Goal: Task Accomplishment & Management: Manage account settings

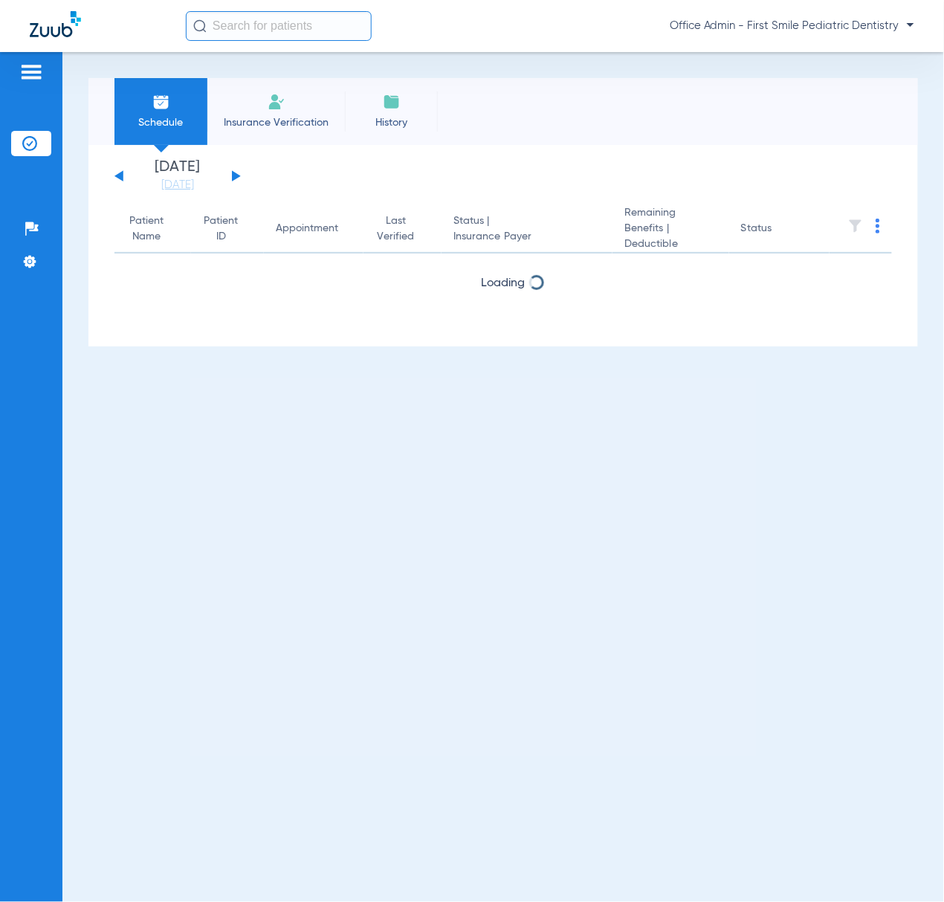
click at [28, 70] on img at bounding box center [31, 72] width 24 height 18
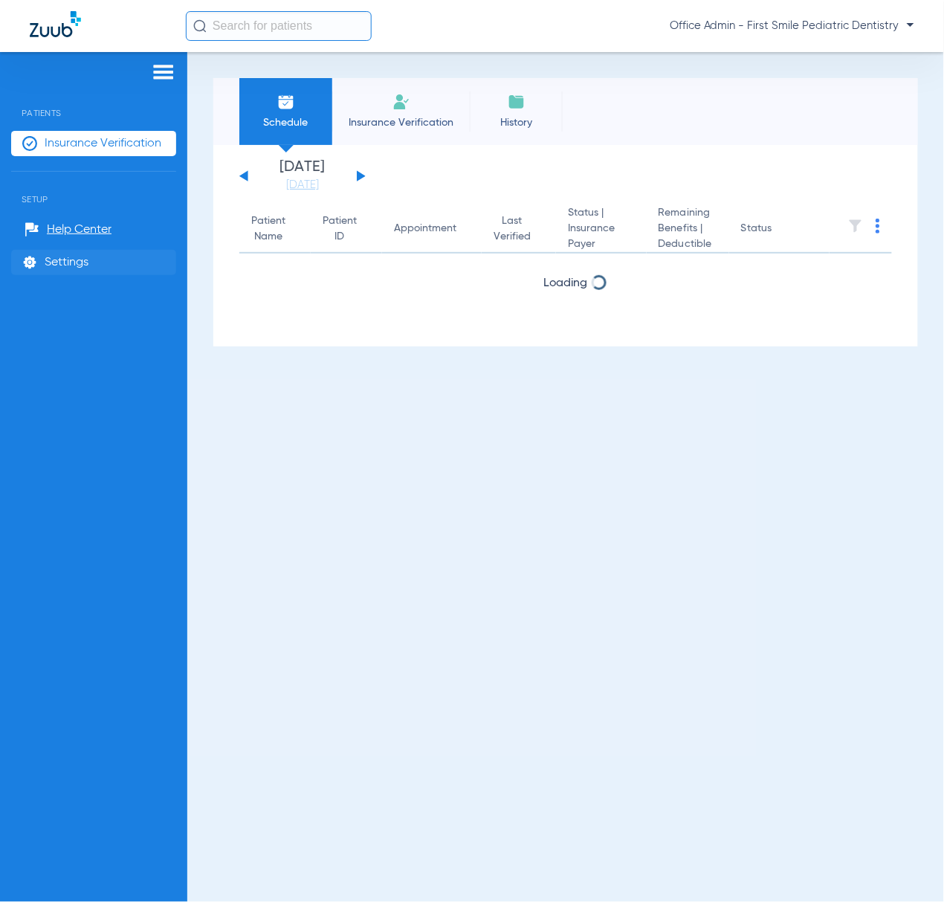
click at [70, 265] on span "Settings" at bounding box center [67, 262] width 44 height 15
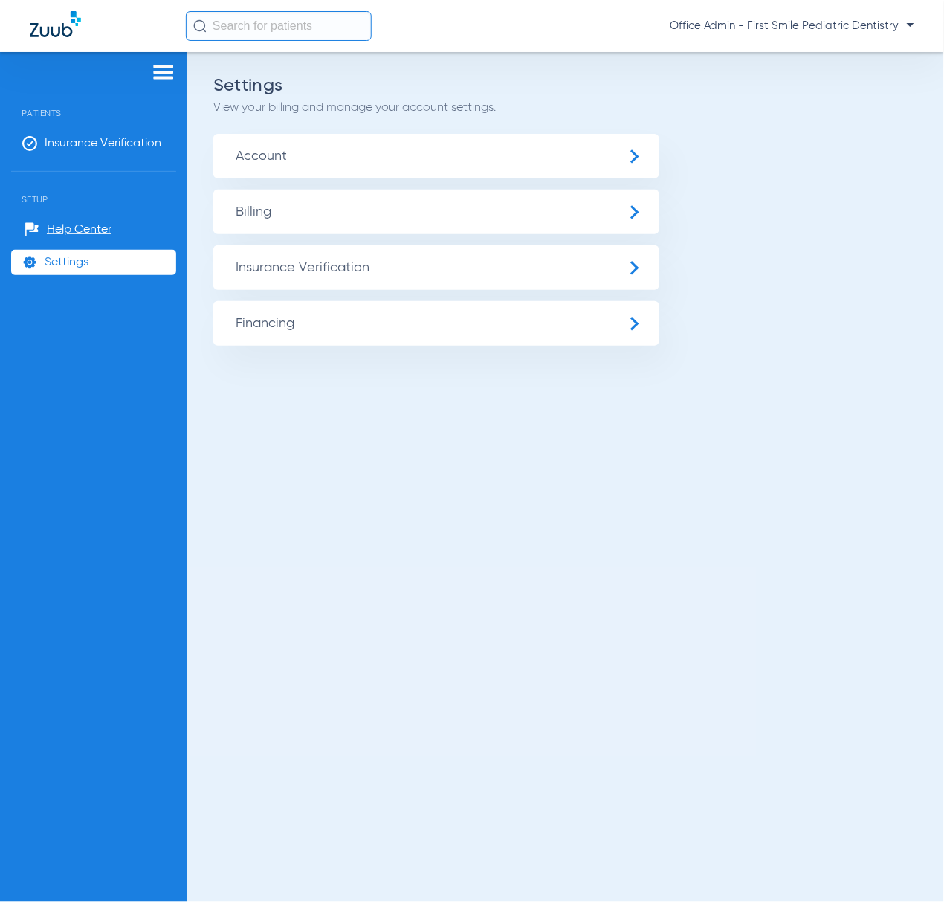
click at [293, 268] on span "Insurance Verification" at bounding box center [436, 267] width 446 height 45
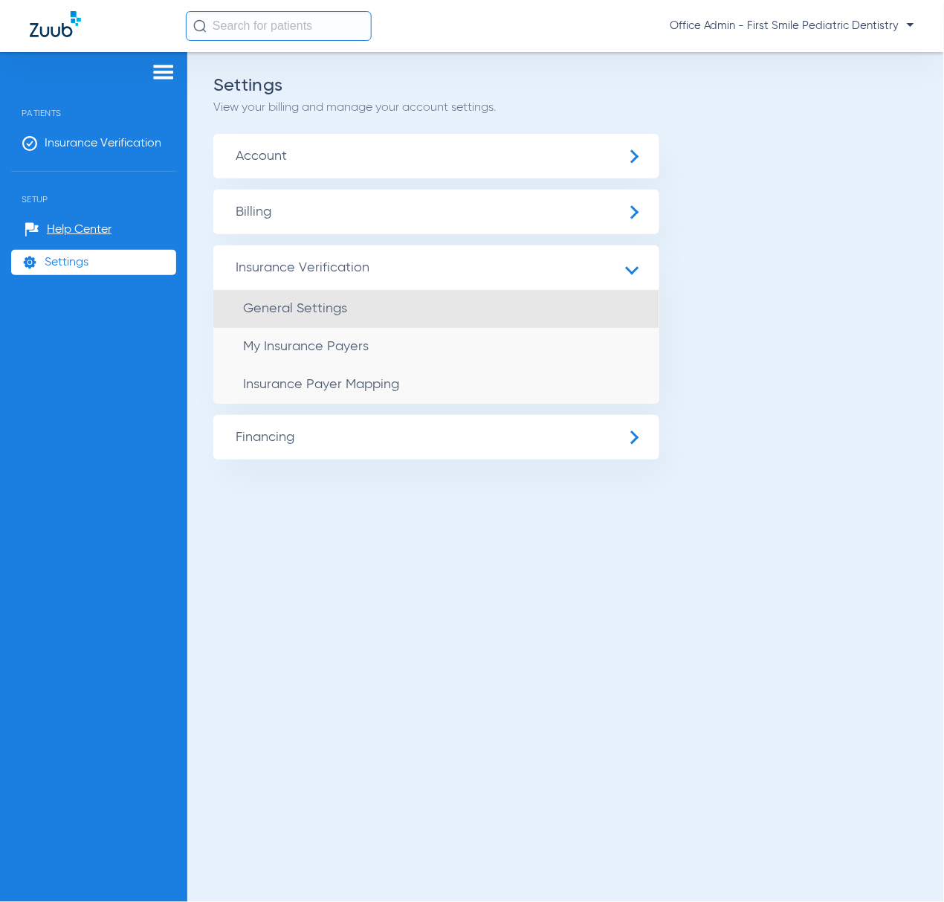
click at [312, 302] on span "General Settings" at bounding box center [295, 308] width 104 height 13
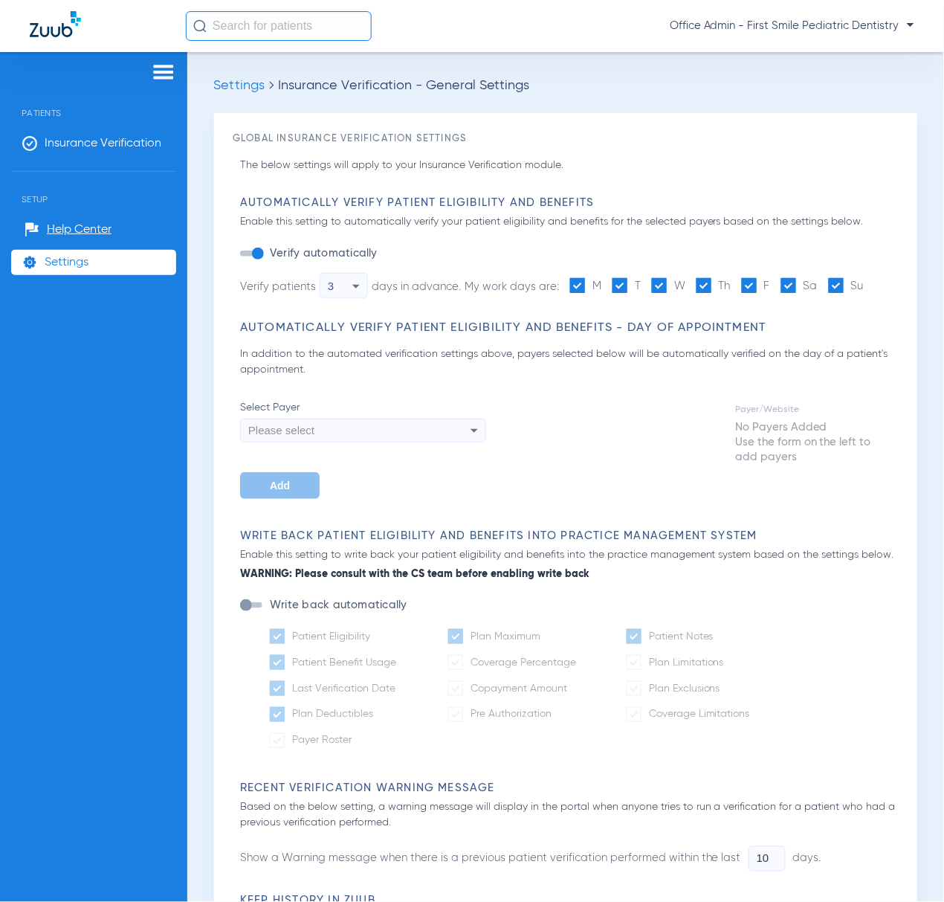
type input "1"
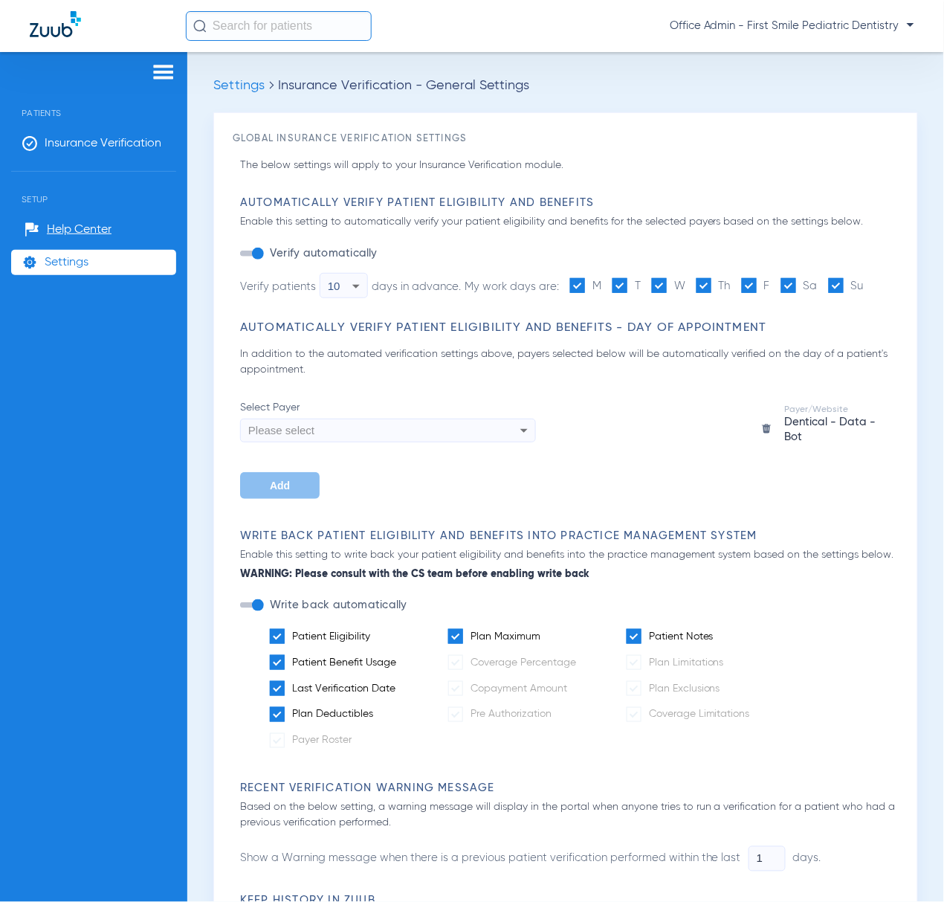
click at [355, 286] on icon at bounding box center [356, 287] width 7 height 4
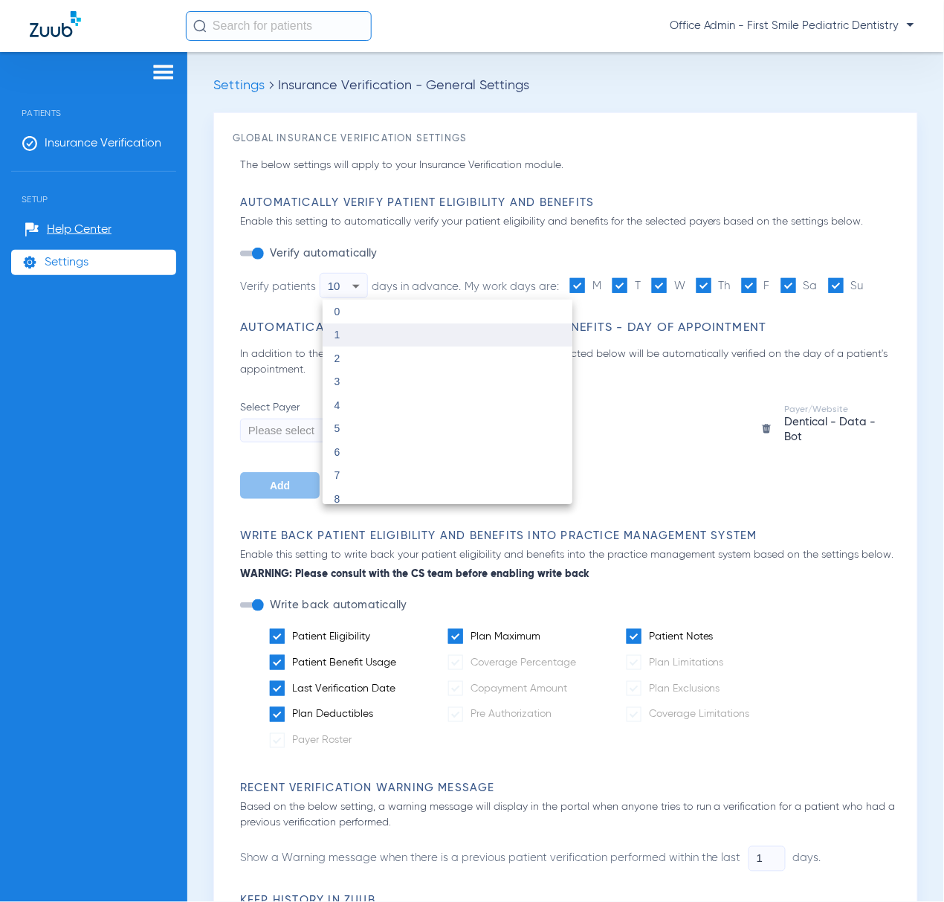
click at [329, 333] on mat-option "1" at bounding box center [448, 335] width 250 height 24
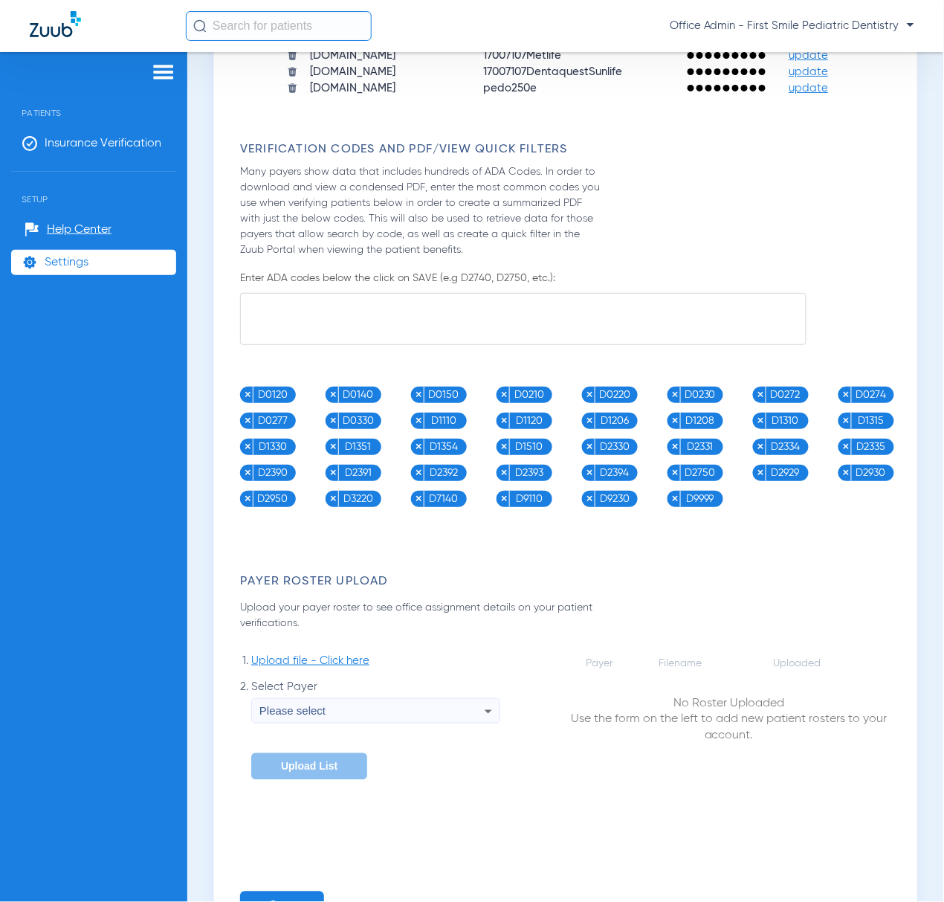
scroll to position [1836, 0]
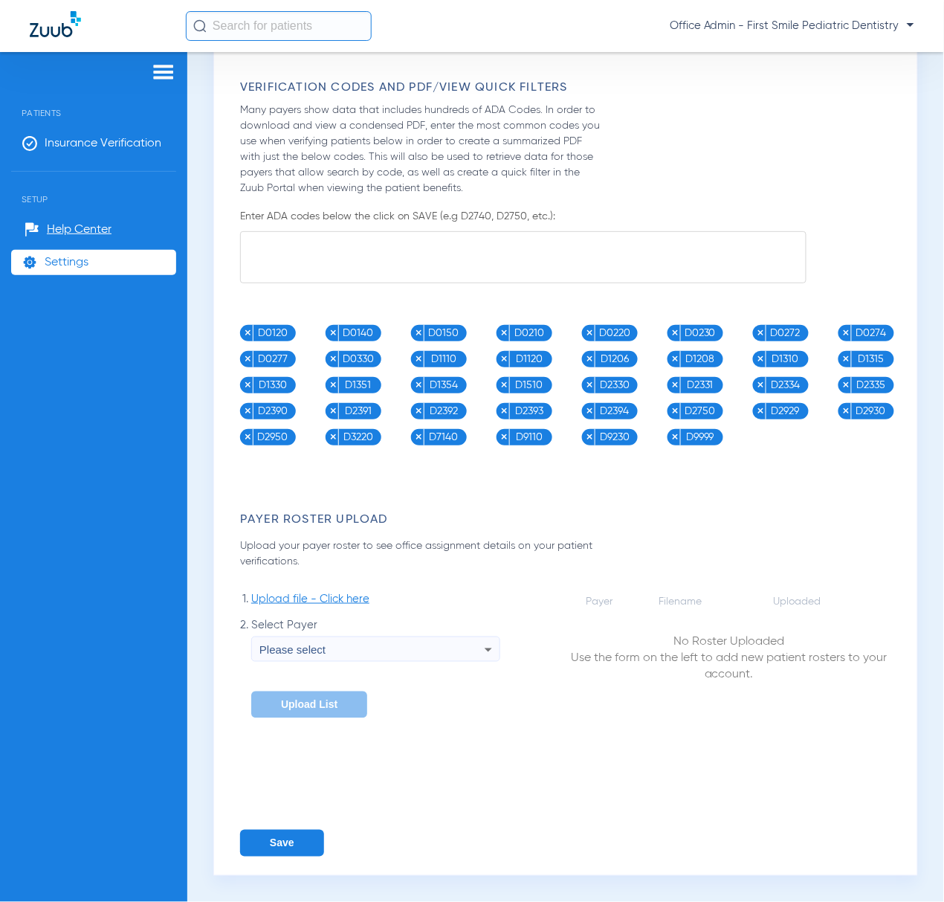
click at [268, 834] on button "Save" at bounding box center [282, 843] width 84 height 27
